Goal: Information Seeking & Learning: Find specific fact

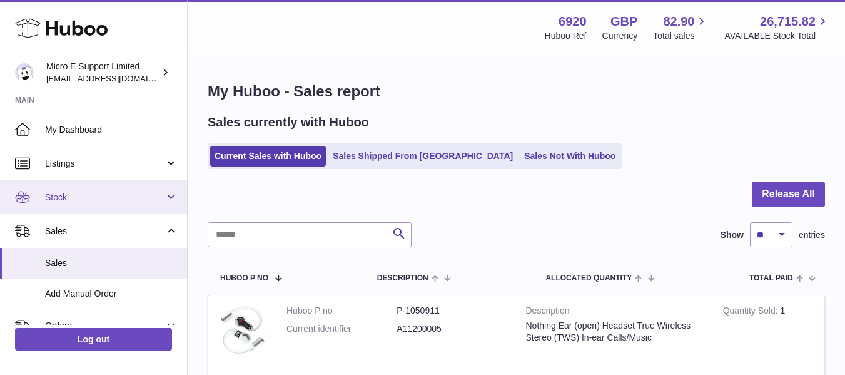
click at [113, 194] on span "Stock" at bounding box center [105, 197] width 120 height 12
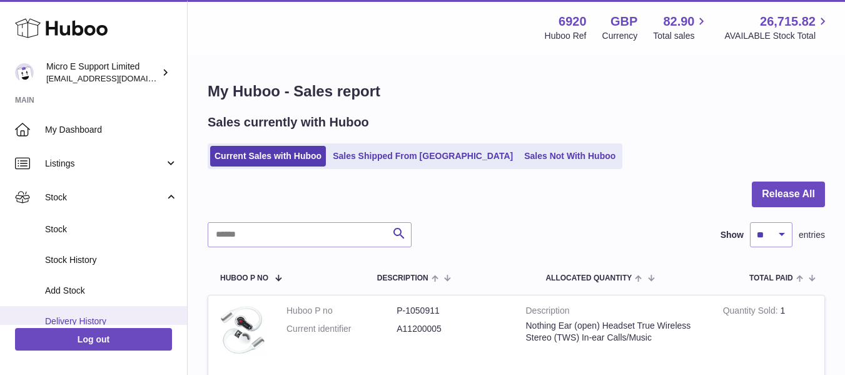
click at [72, 315] on span "Delivery History" at bounding box center [111, 321] width 133 height 12
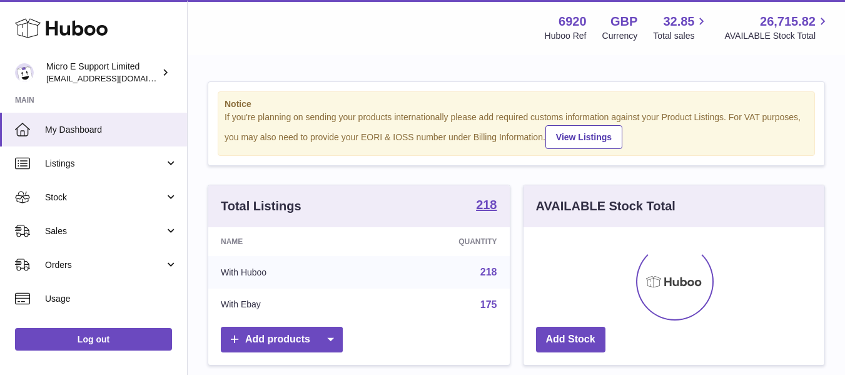
scroll to position [195, 301]
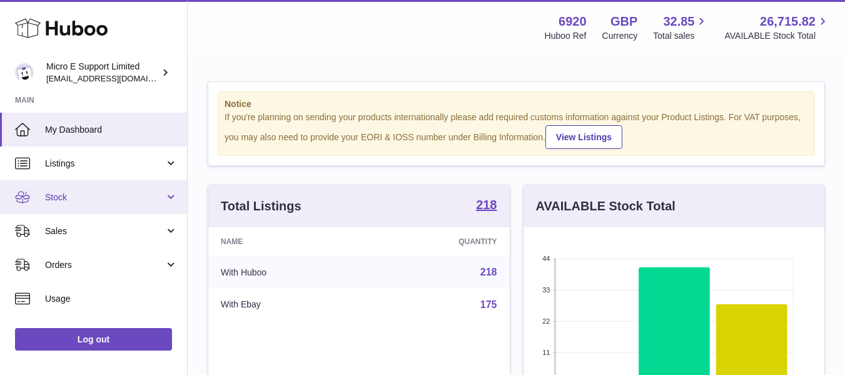
click at [132, 190] on link "Stock" at bounding box center [93, 197] width 187 height 34
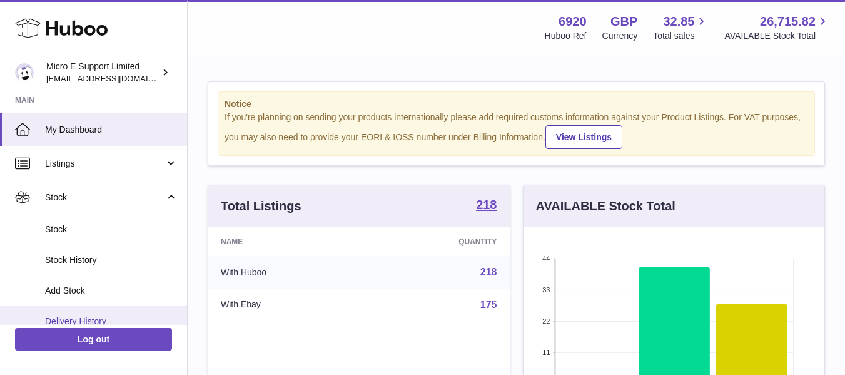
click at [83, 313] on link "Delivery History" at bounding box center [93, 321] width 187 height 31
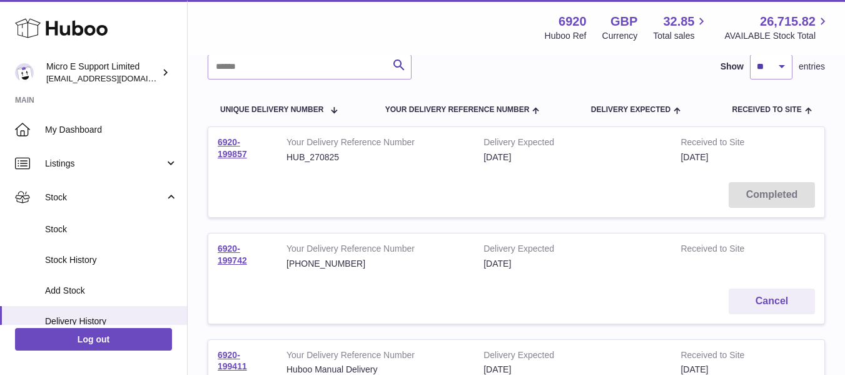
scroll to position [101, 0]
click at [232, 150] on link "6920-199857" at bounding box center [232, 149] width 29 height 22
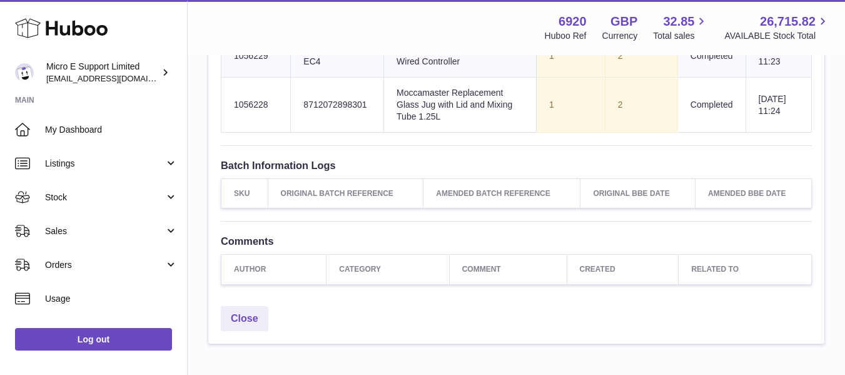
scroll to position [863, 0]
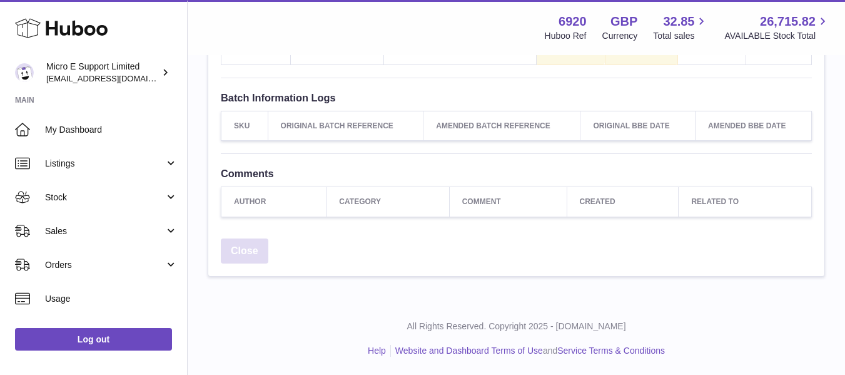
click at [235, 260] on link "Close" at bounding box center [245, 251] width 48 height 26
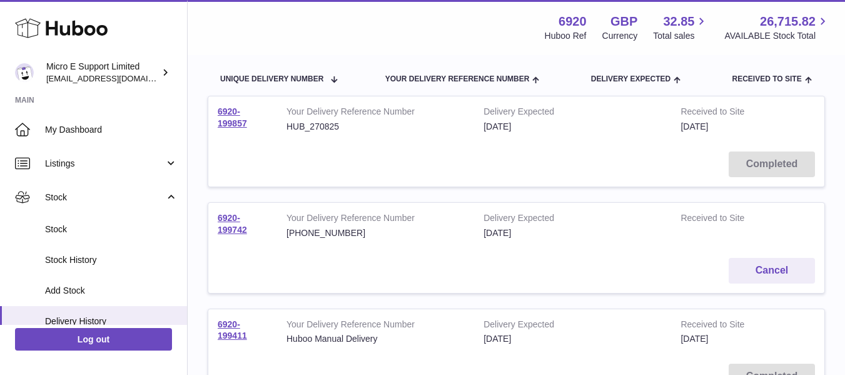
scroll to position [133, 0]
click at [233, 229] on link "6920-199742" at bounding box center [232, 223] width 29 height 22
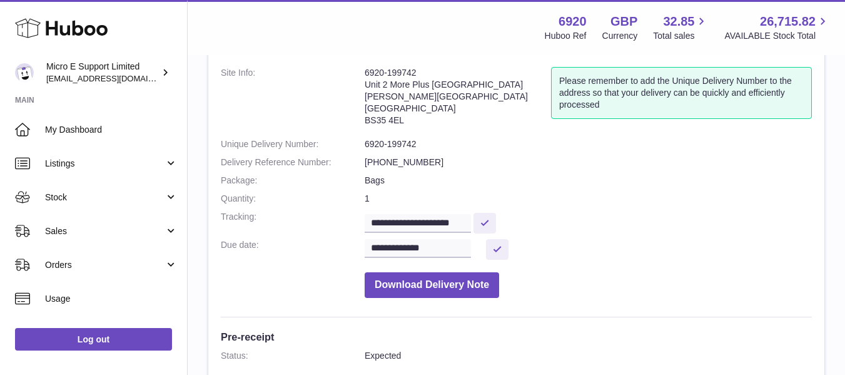
scroll to position [64, 0]
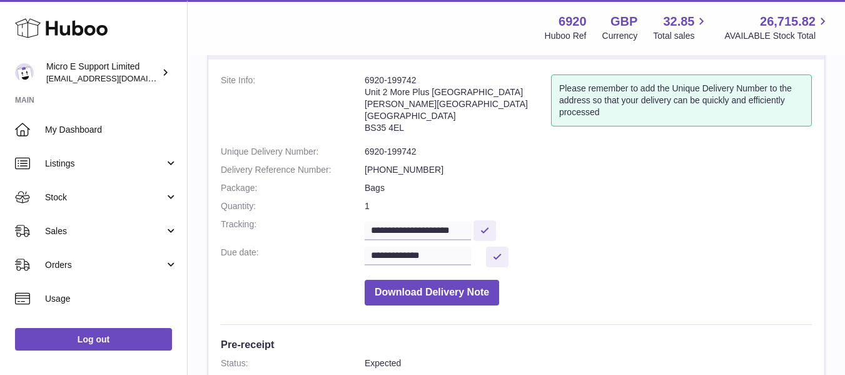
click at [375, 91] on address "6920-199742 Unit 2 [GEOGRAPHIC_DATA][STREET_ADDRESS][PERSON_NAME]" at bounding box center [458, 106] width 186 height 65
click at [379, 125] on address "6920-199742 Unit 2 [GEOGRAPHIC_DATA][STREET_ADDRESS][PERSON_NAME]" at bounding box center [458, 106] width 186 height 65
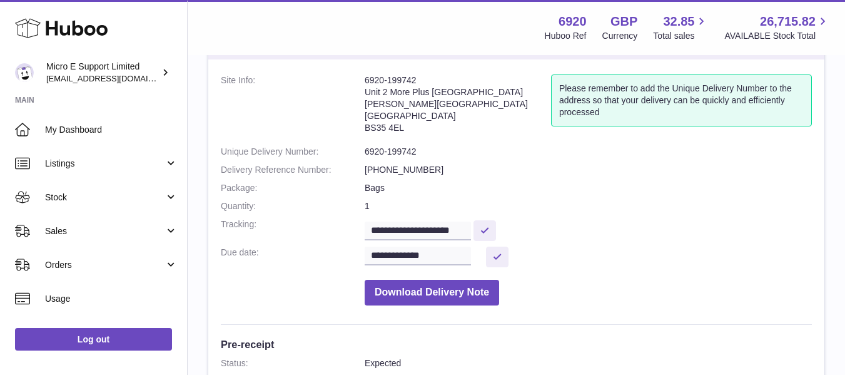
click at [379, 125] on address "6920-199742 Unit 2 [GEOGRAPHIC_DATA][STREET_ADDRESS][PERSON_NAME]" at bounding box center [458, 106] width 186 height 65
copy dd "BS35 4EL"
